Goal: Task Accomplishment & Management: Use online tool/utility

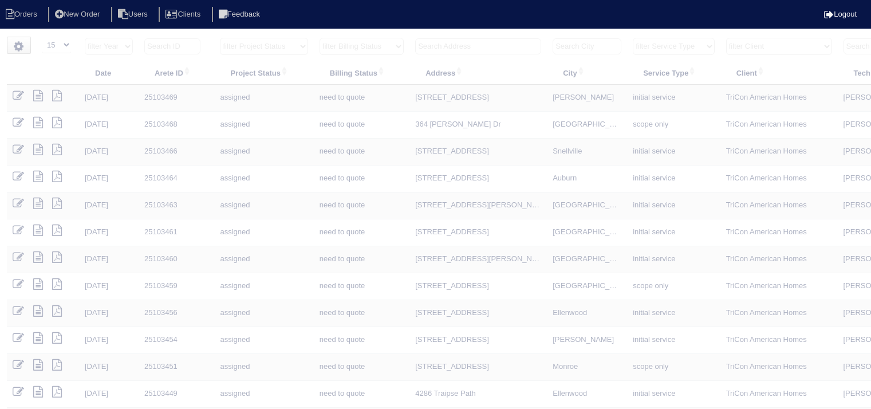
select select "15"
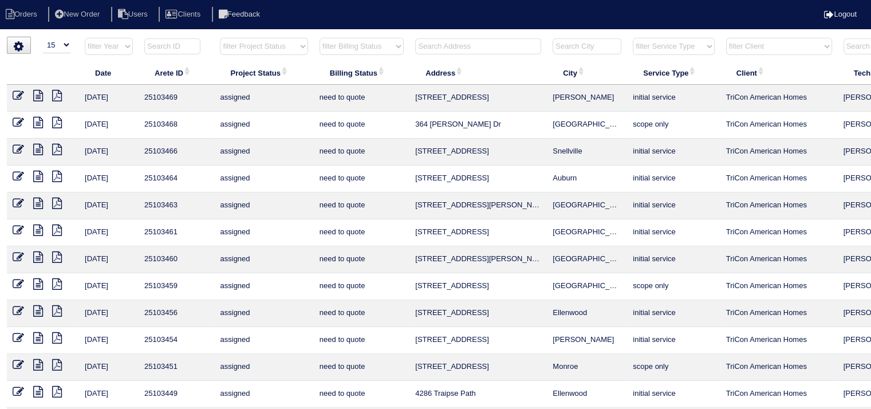
click at [442, 45] on input "text" at bounding box center [478, 46] width 126 height 16
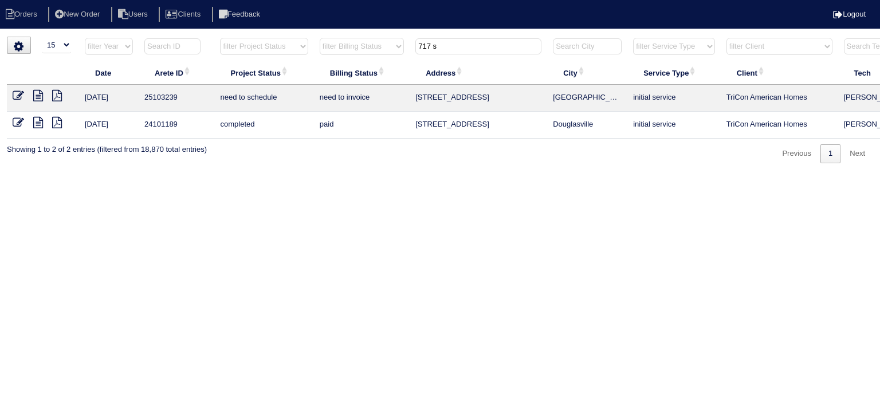
type input "717 s"
click at [38, 97] on icon at bounding box center [38, 95] width 10 height 11
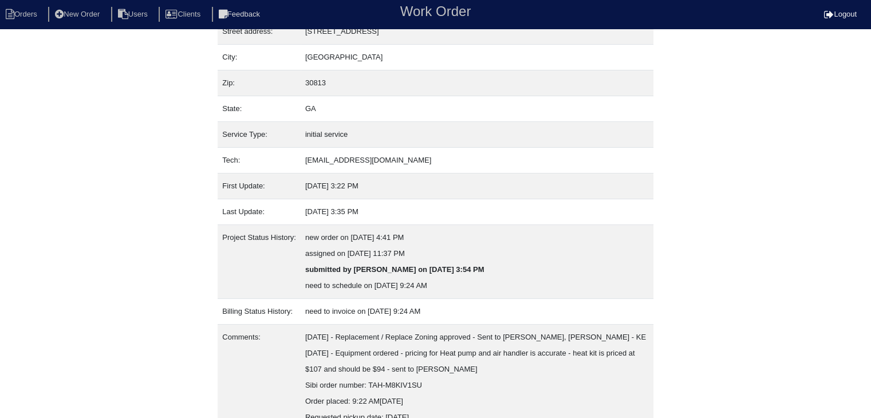
scroll to position [119, 0]
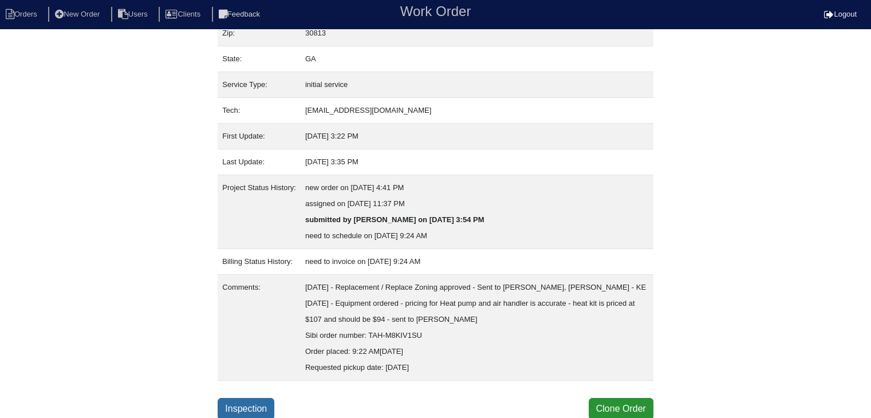
click at [245, 402] on link "Inspection" at bounding box center [246, 409] width 57 height 22
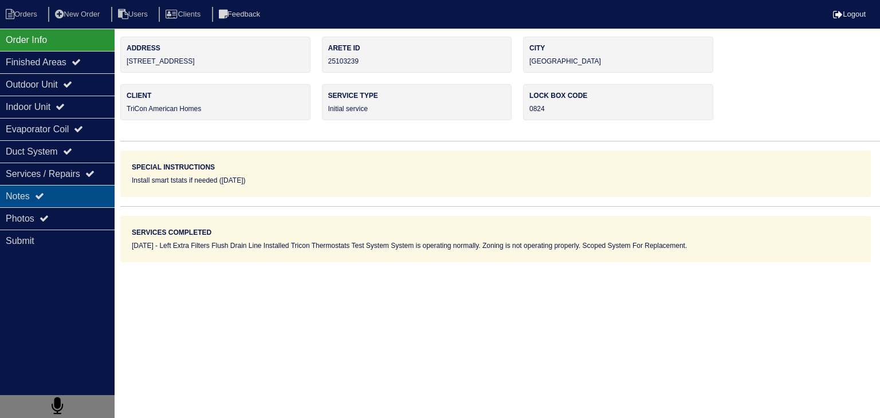
click at [53, 202] on div "Notes" at bounding box center [57, 196] width 115 height 22
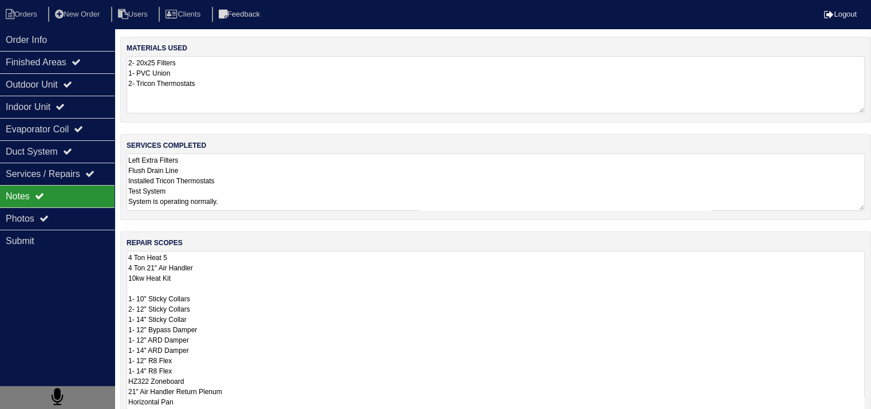
drag, startPoint x: 126, startPoint y: 255, endPoint x: 267, endPoint y: 372, distance: 183.0
click at [262, 400] on textarea "4 Ton Heat 5 4 Ton 21" Air Handler 10kw Heat Kit 1- 10" Sticky Collars 2- 12" S…" at bounding box center [496, 376] width 738 height 250
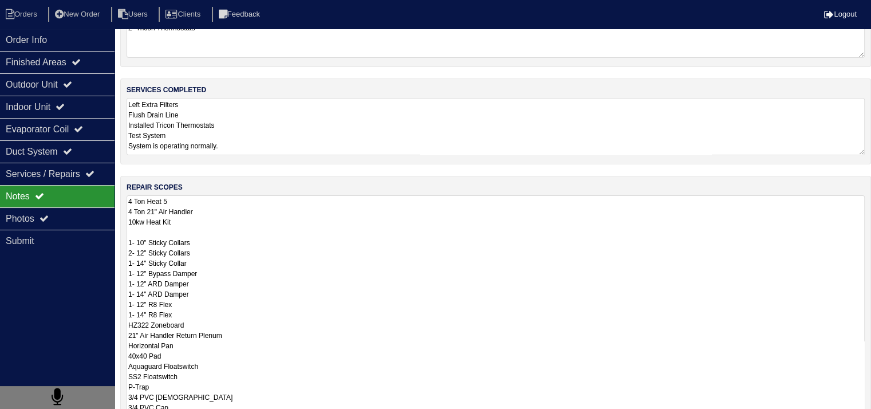
scroll to position [207, 0]
